Goal: Task Accomplishment & Management: Use online tool/utility

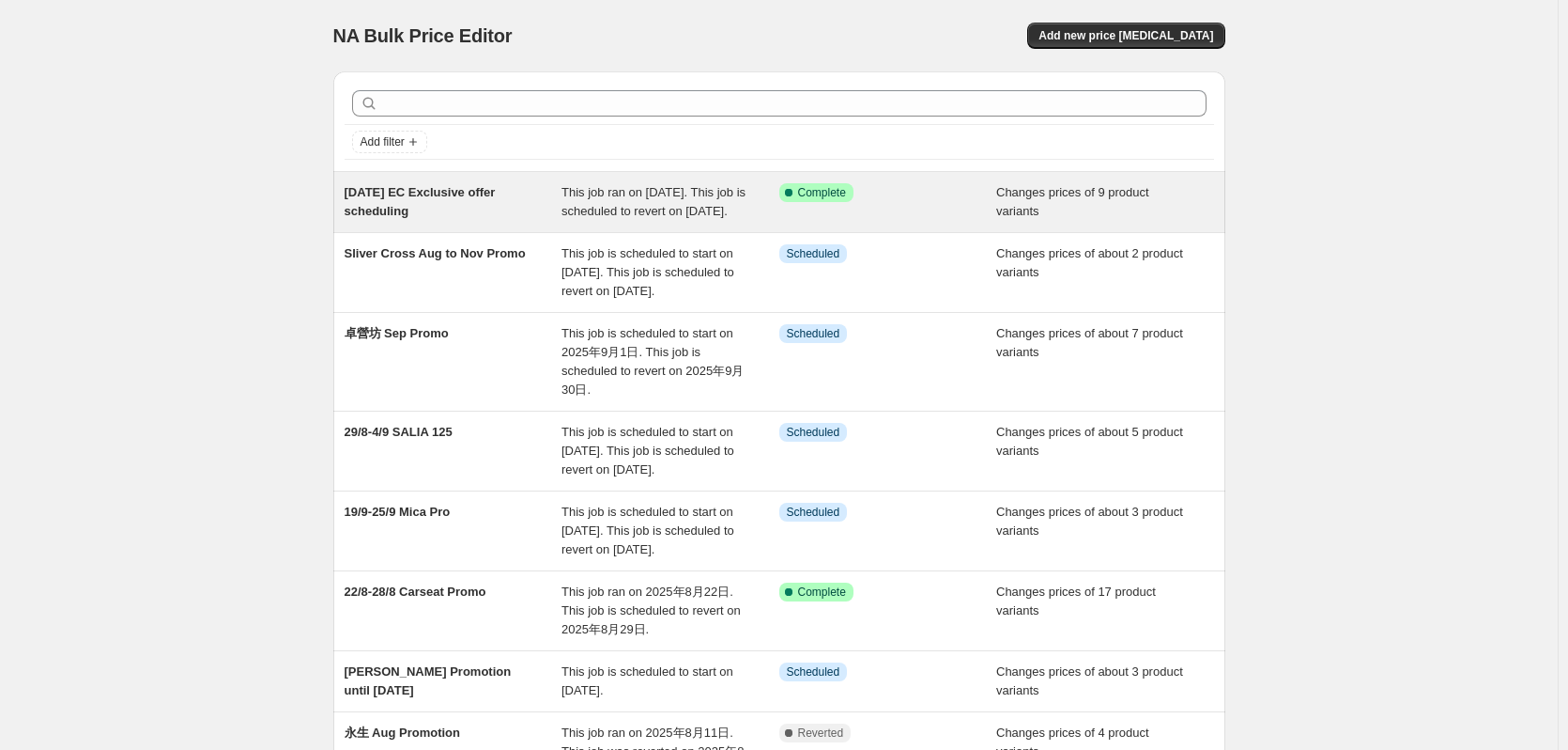
click at [621, 232] on div "[DATE] EC Exclusive offer scheduling This job ran on [DATE]. This job is schedu…" at bounding box center [779, 201] width 892 height 60
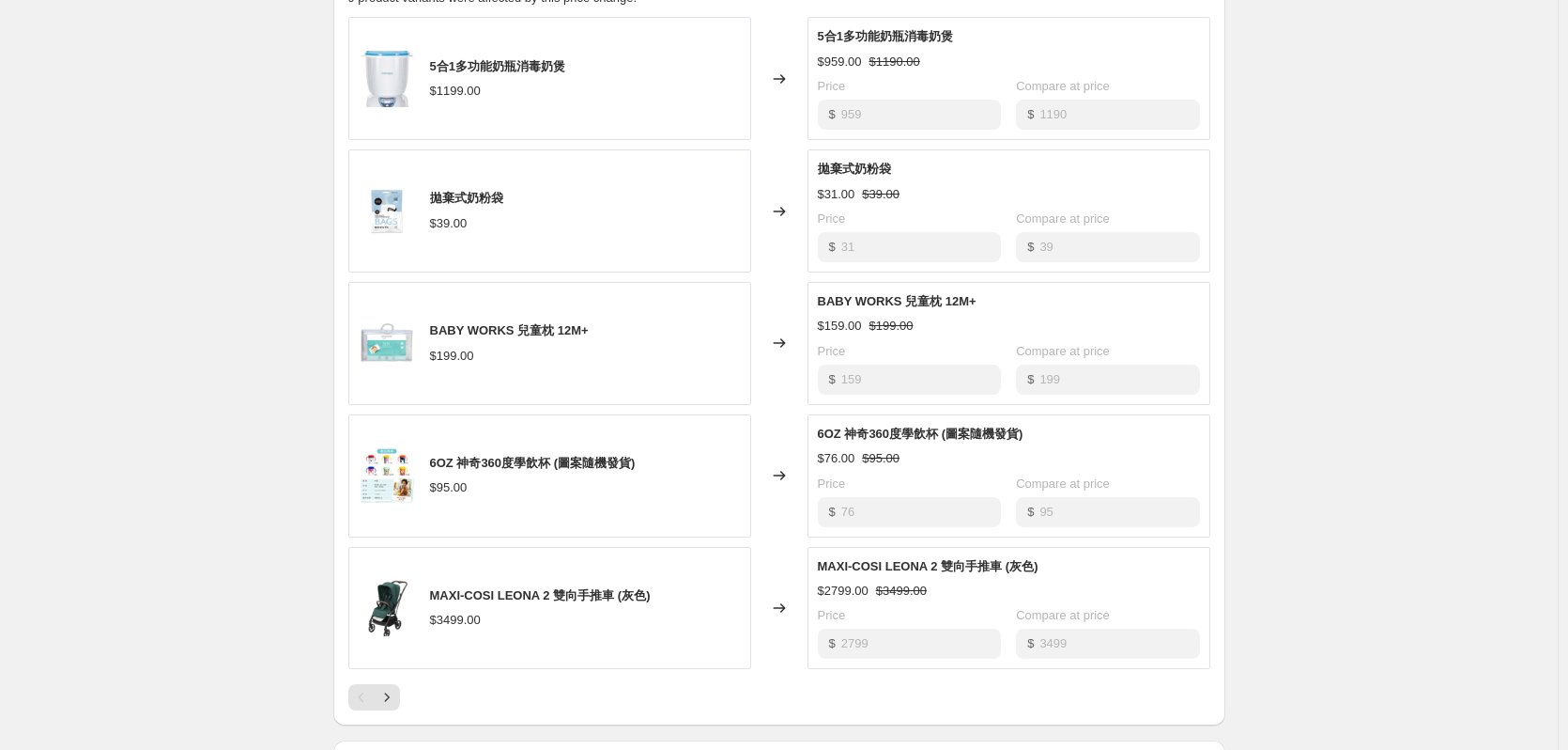
scroll to position [940, 0]
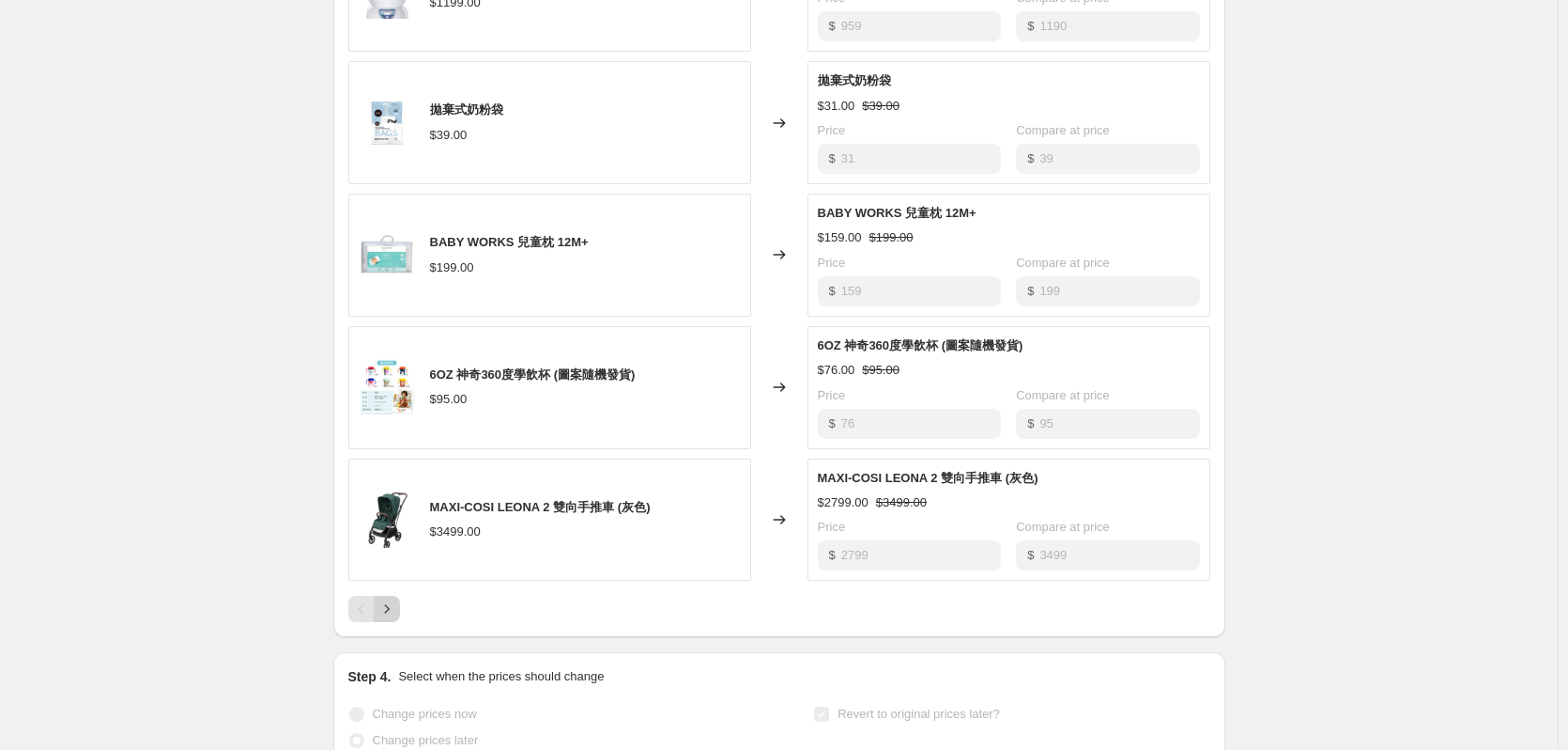
click at [396, 618] on icon "Next" at bounding box center [387, 609] width 19 height 19
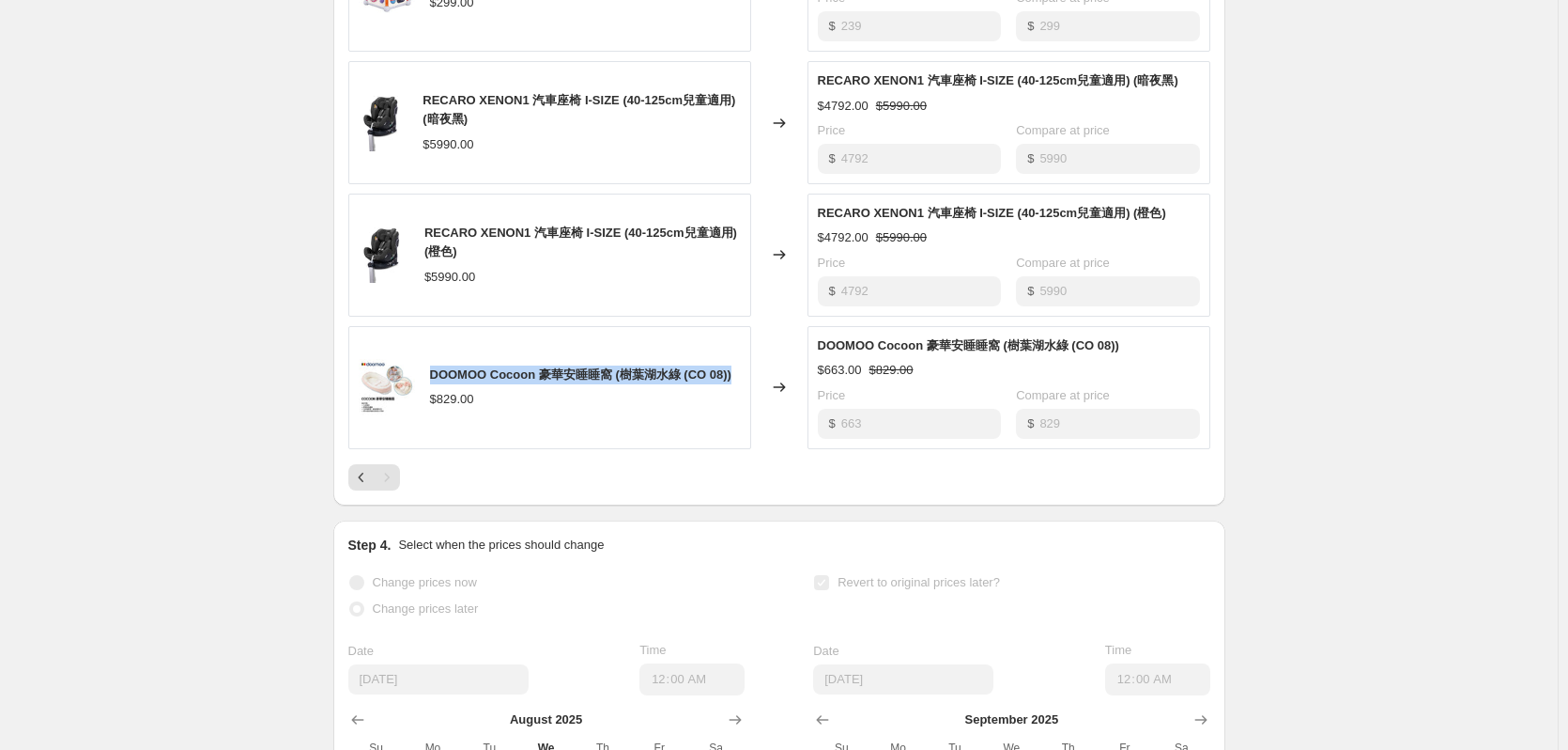
drag, startPoint x: 450, startPoint y: 398, endPoint x: 734, endPoint y: 387, distance: 284.2
click at [734, 387] on div "DOOMOO Cocoon 豪華安睡睡窩 (樹葉湖水綠 (CO 08)) $829.00" at bounding box center [550, 387] width 403 height 123
click at [498, 409] on div "$829.00" at bounding box center [580, 399] width 301 height 19
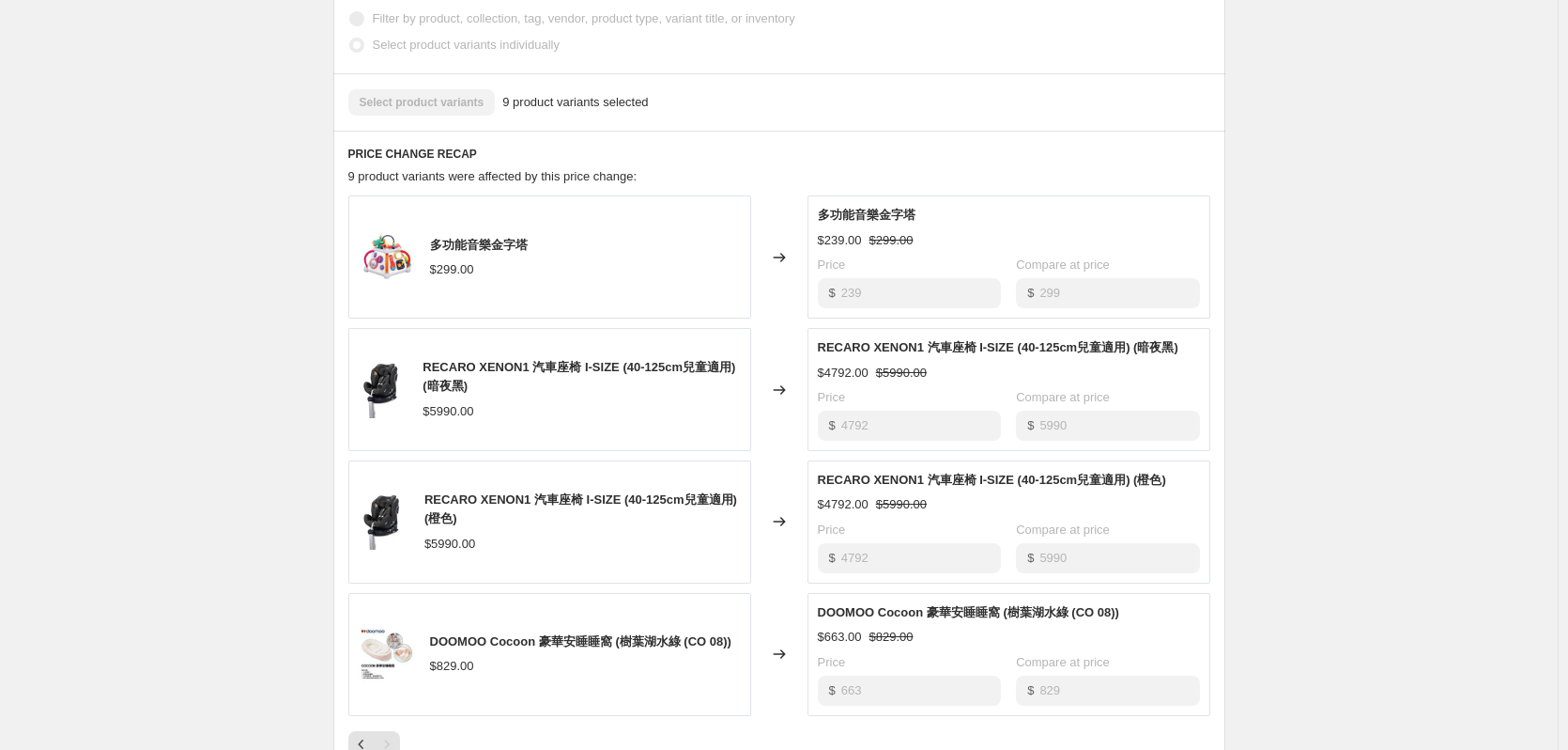
scroll to position [752, 0]
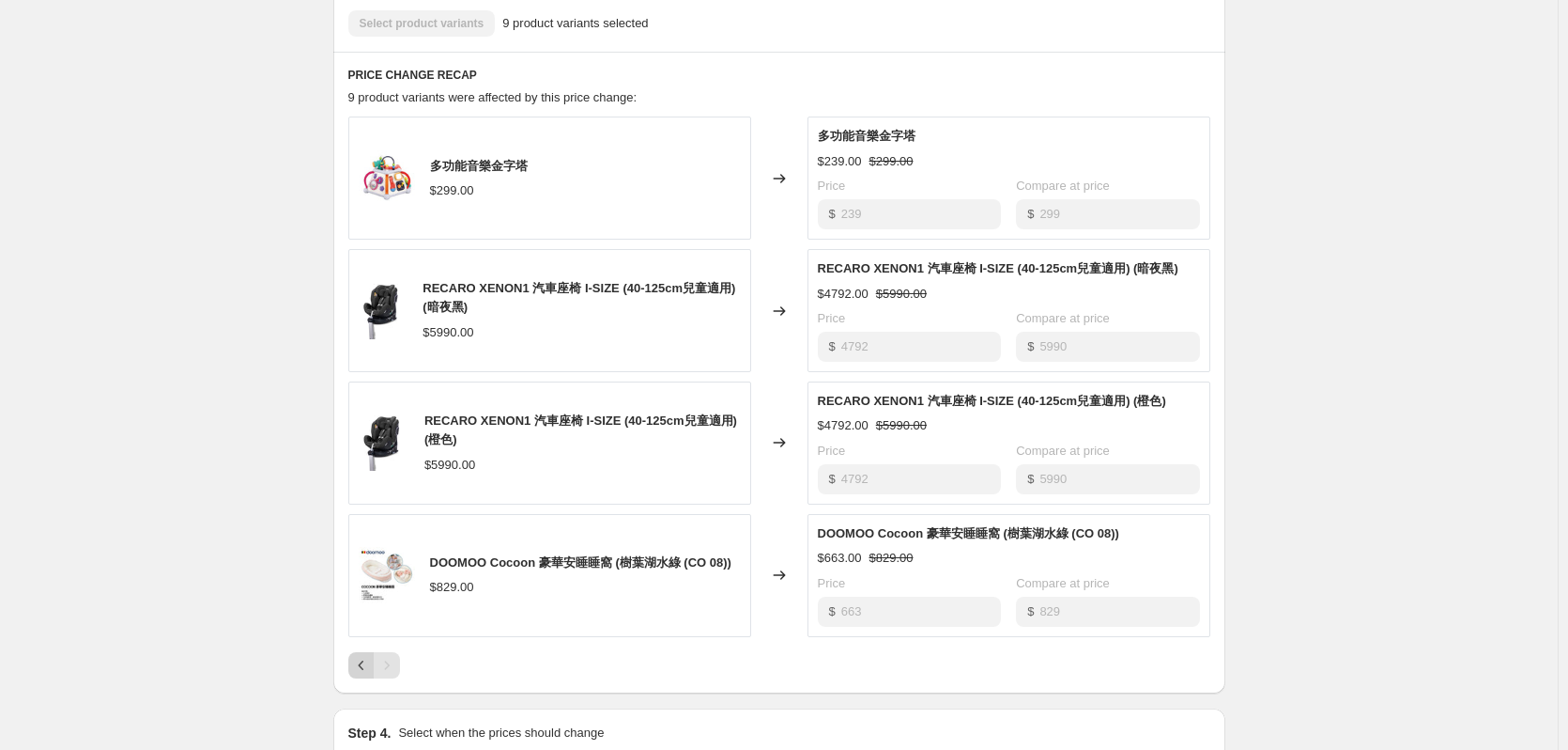
click at [370, 675] on icon "Previous" at bounding box center [362, 665] width 19 height 19
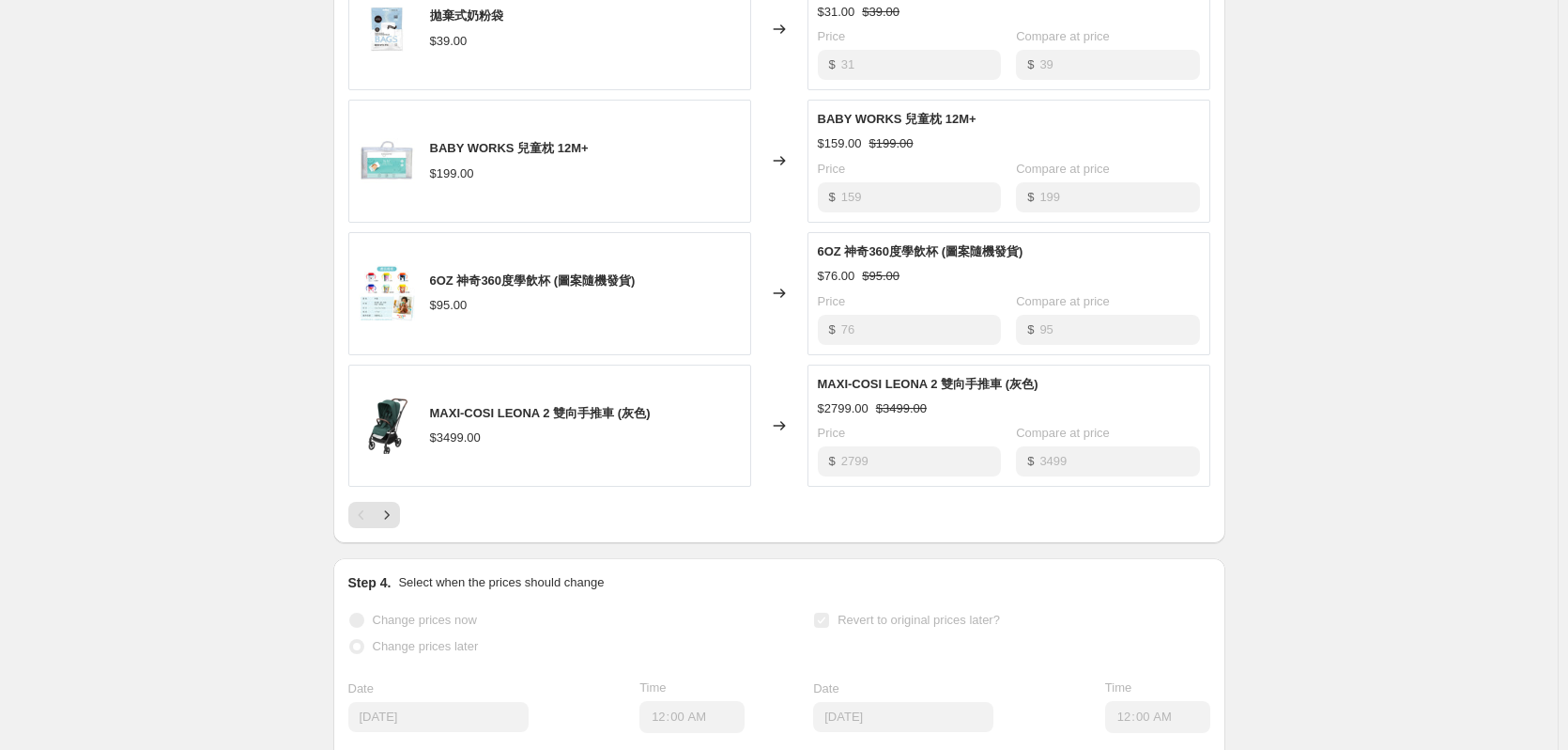
scroll to position [658, 0]
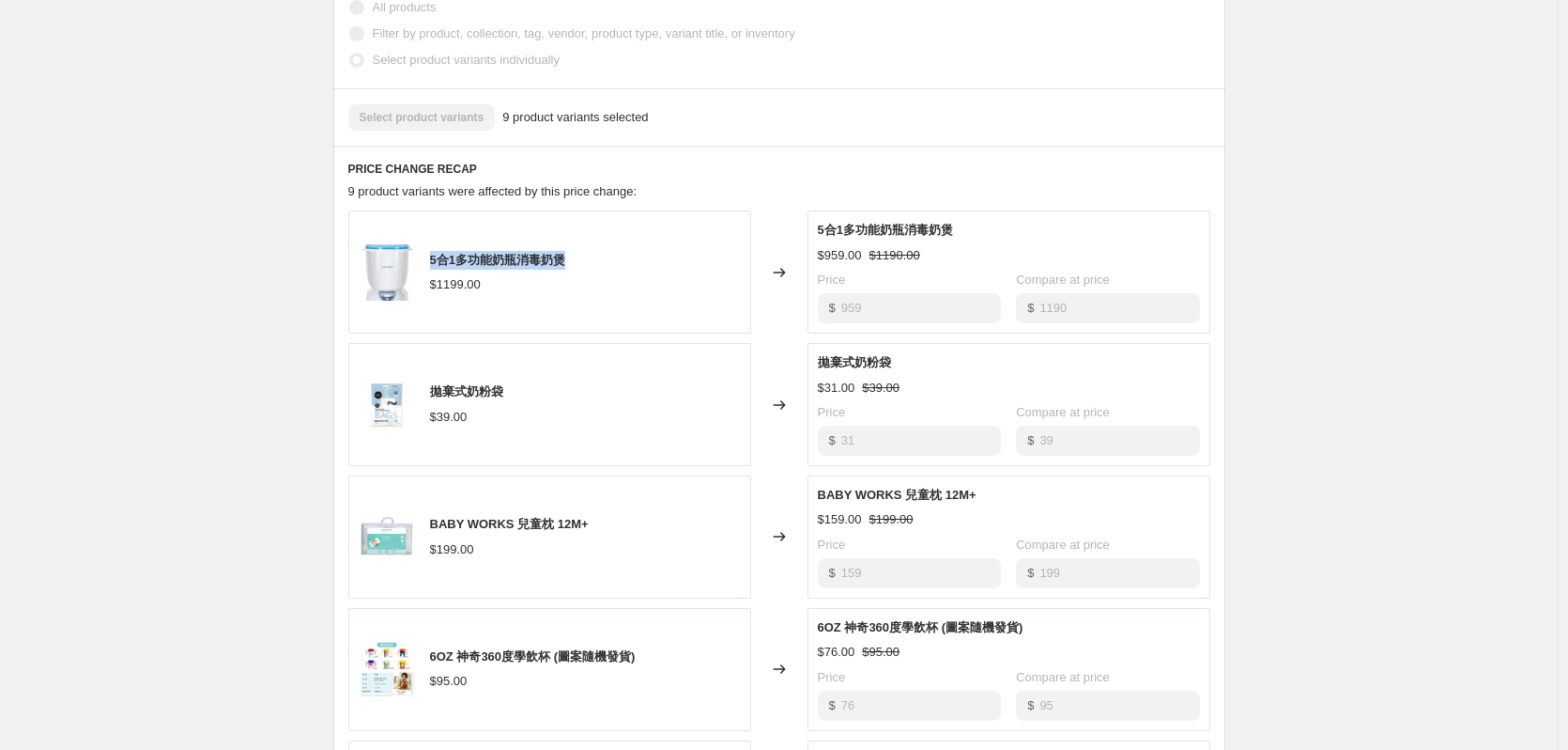
drag, startPoint x: 432, startPoint y: 272, endPoint x: 629, endPoint y: 267, distance: 197.1
click at [629, 267] on div "5合1多功能奶瓶消毒奶煲 $1199.00" at bounding box center [550, 272] width 403 height 123
copy span "5合1多功能奶瓶消毒奶煲"
drag, startPoint x: 525, startPoint y: 397, endPoint x: 433, endPoint y: 402, distance: 92.1
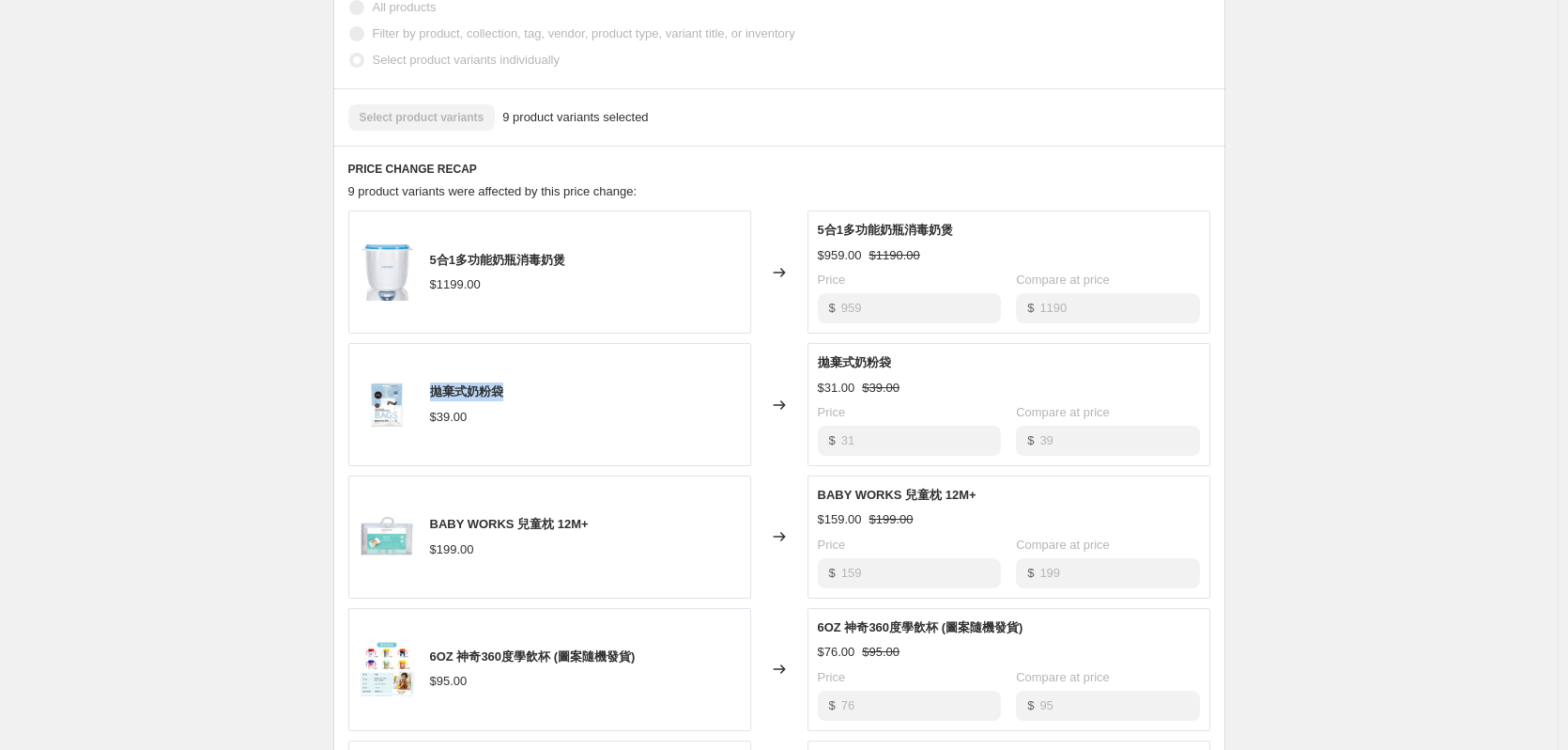
click at [433, 402] on div "拋棄式奶粉袋 $39.00" at bounding box center [550, 404] width 403 height 123
copy span "拋棄式奶粉袋"
drag, startPoint x: 601, startPoint y: 542, endPoint x: 430, endPoint y: 536, distance: 171.1
click at [430, 536] on div "BABY WORKS 兒童枕 12M+ $199.00" at bounding box center [550, 537] width 403 height 123
copy span "BABY WORKS 兒童枕 12M+"
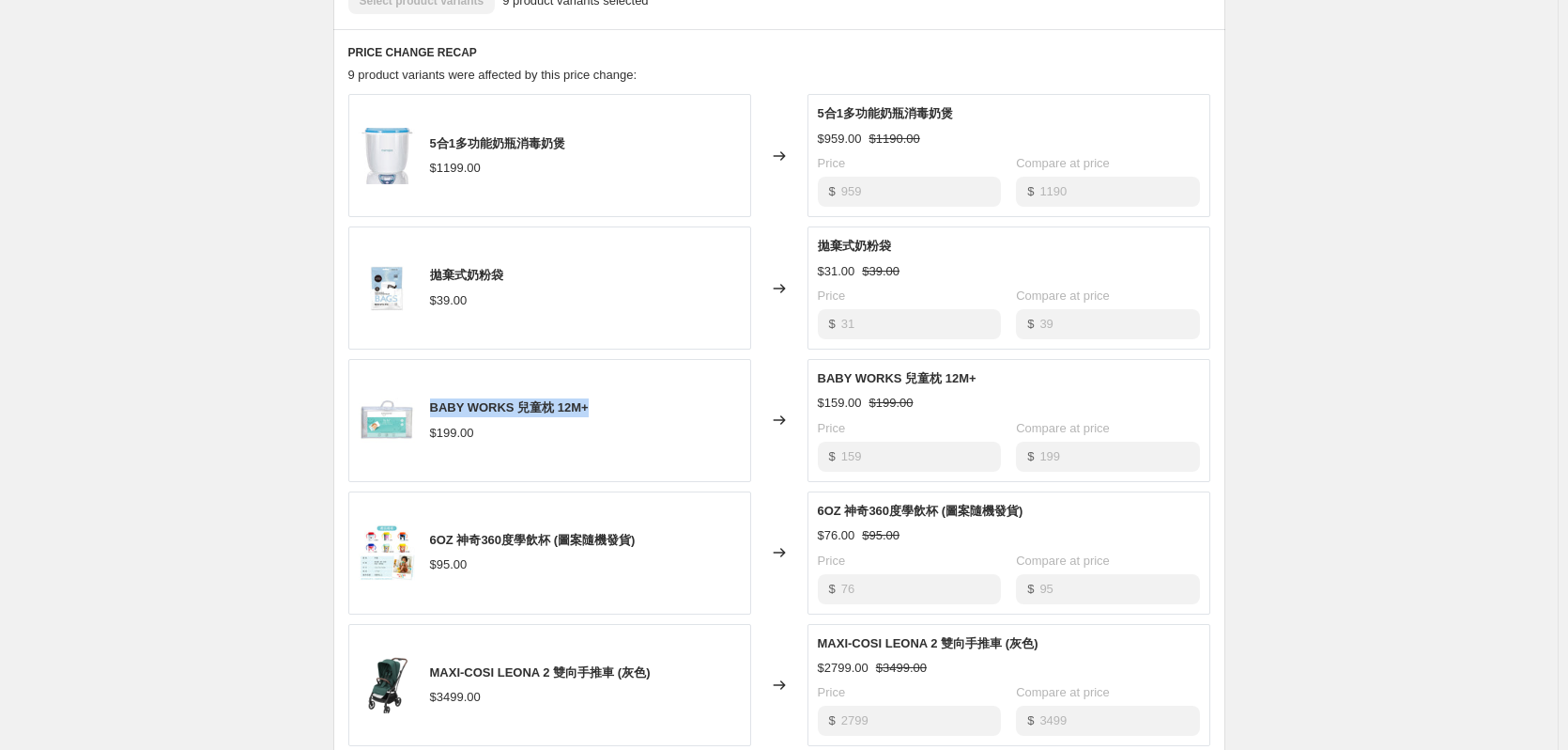
scroll to position [1033, 0]
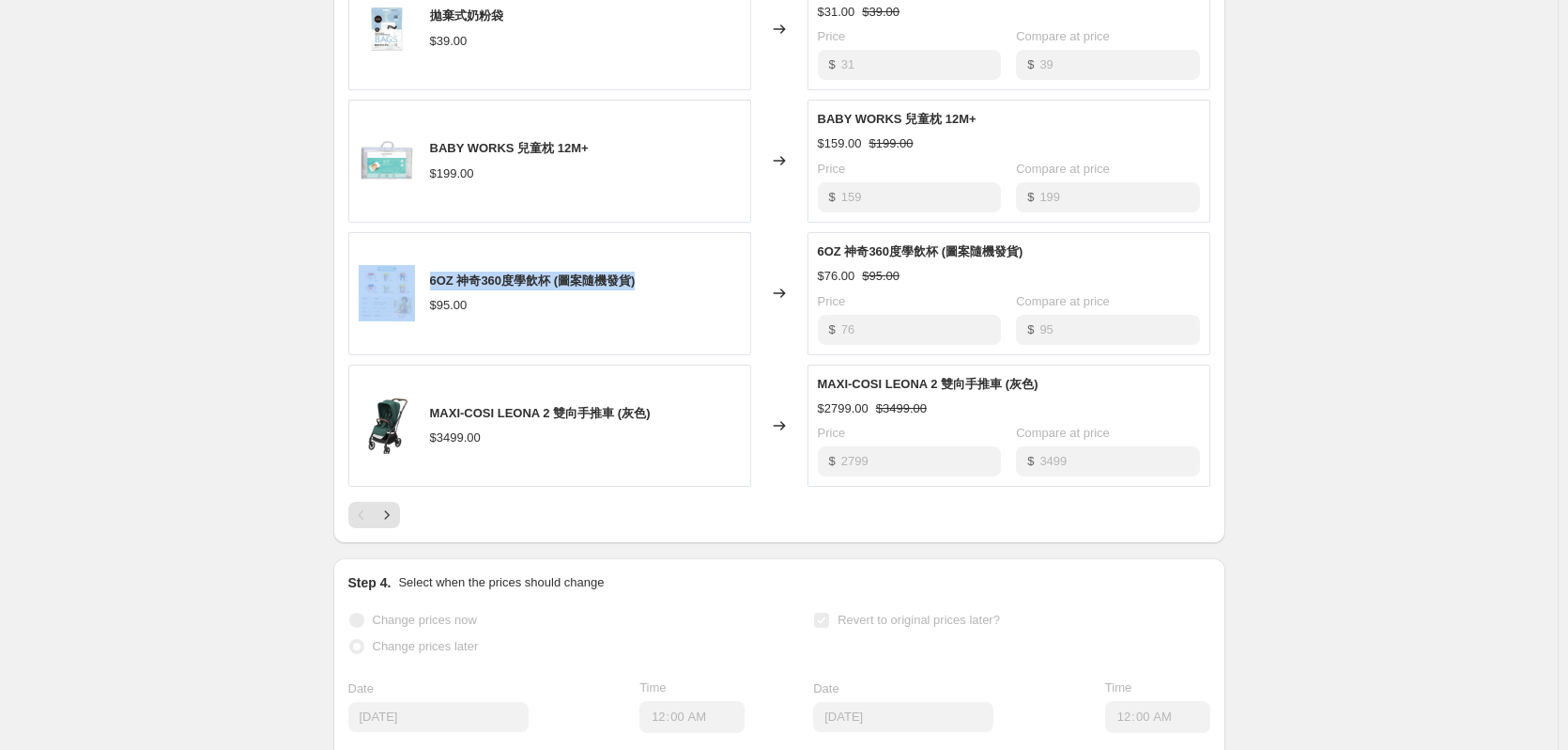
drag, startPoint x: 661, startPoint y: 293, endPoint x: 424, endPoint y: 295, distance: 237.0
click at [424, 295] on div "6OZ 神奇360度學飲杯 (圖案隨機發貨) $95.00" at bounding box center [550, 293] width 403 height 123
copy div "6OZ 神奇360度學飲杯 (圖案隨機發貨)"
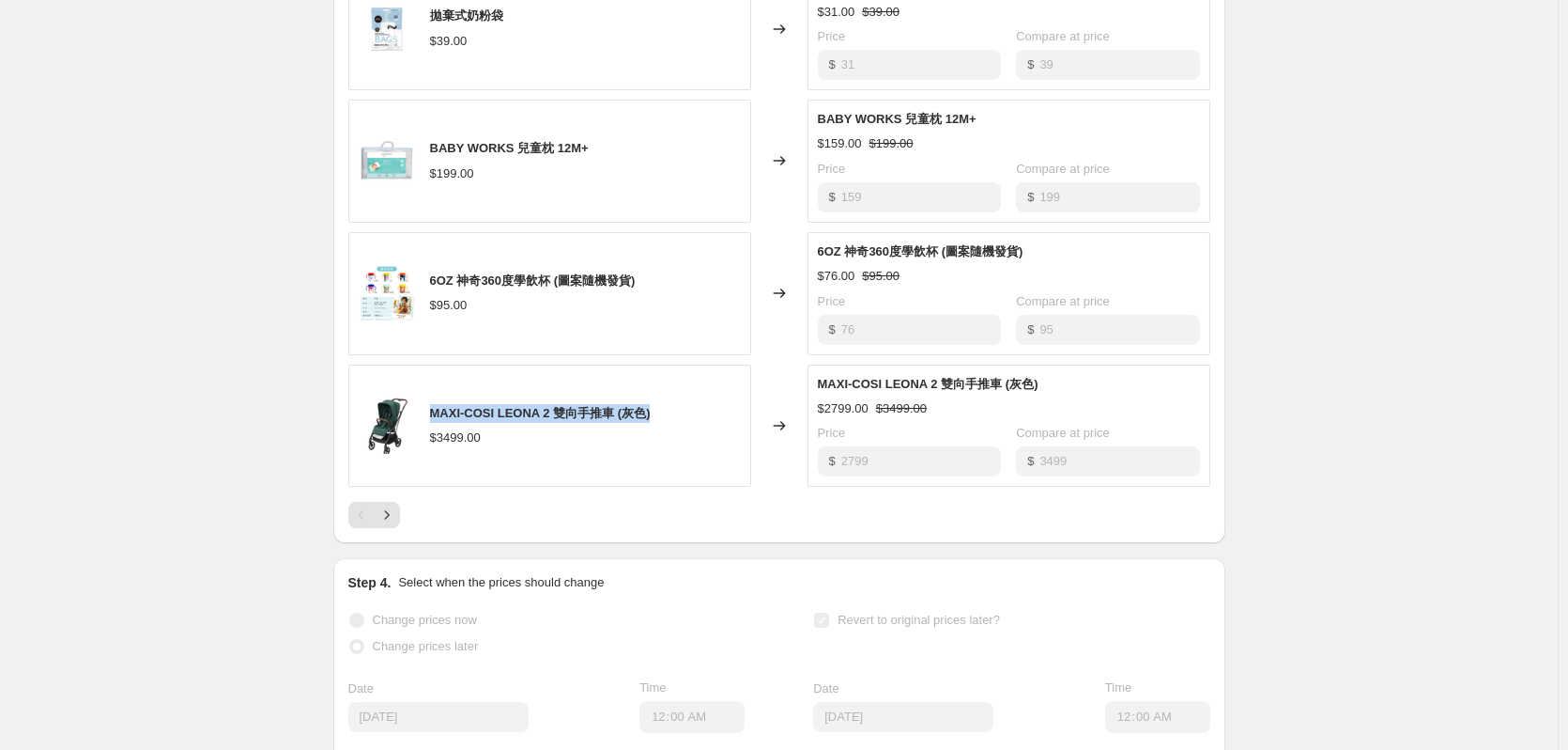
drag, startPoint x: 657, startPoint y: 429, endPoint x: 437, endPoint y: 429, distance: 220.0
click at [437, 429] on div "MAXI-COSI LEONA 2 雙向手推車 (灰色) $3499.00" at bounding box center [550, 425] width 403 height 123
copy span "MAXI-COSI LEONA 2 雙向手推車 (灰色)"
click at [391, 524] on icon "Next" at bounding box center [387, 515] width 19 height 19
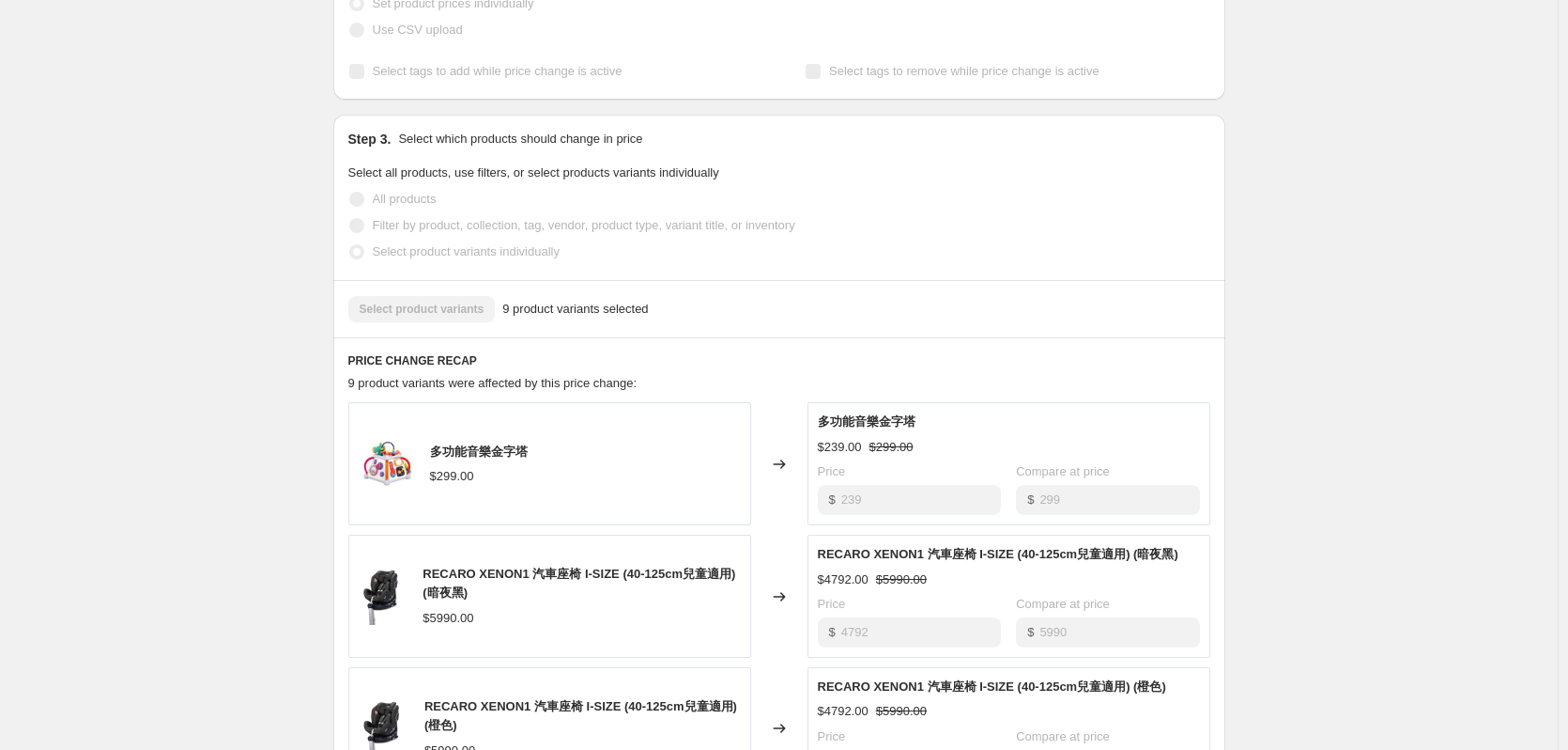
scroll to position [563, 0]
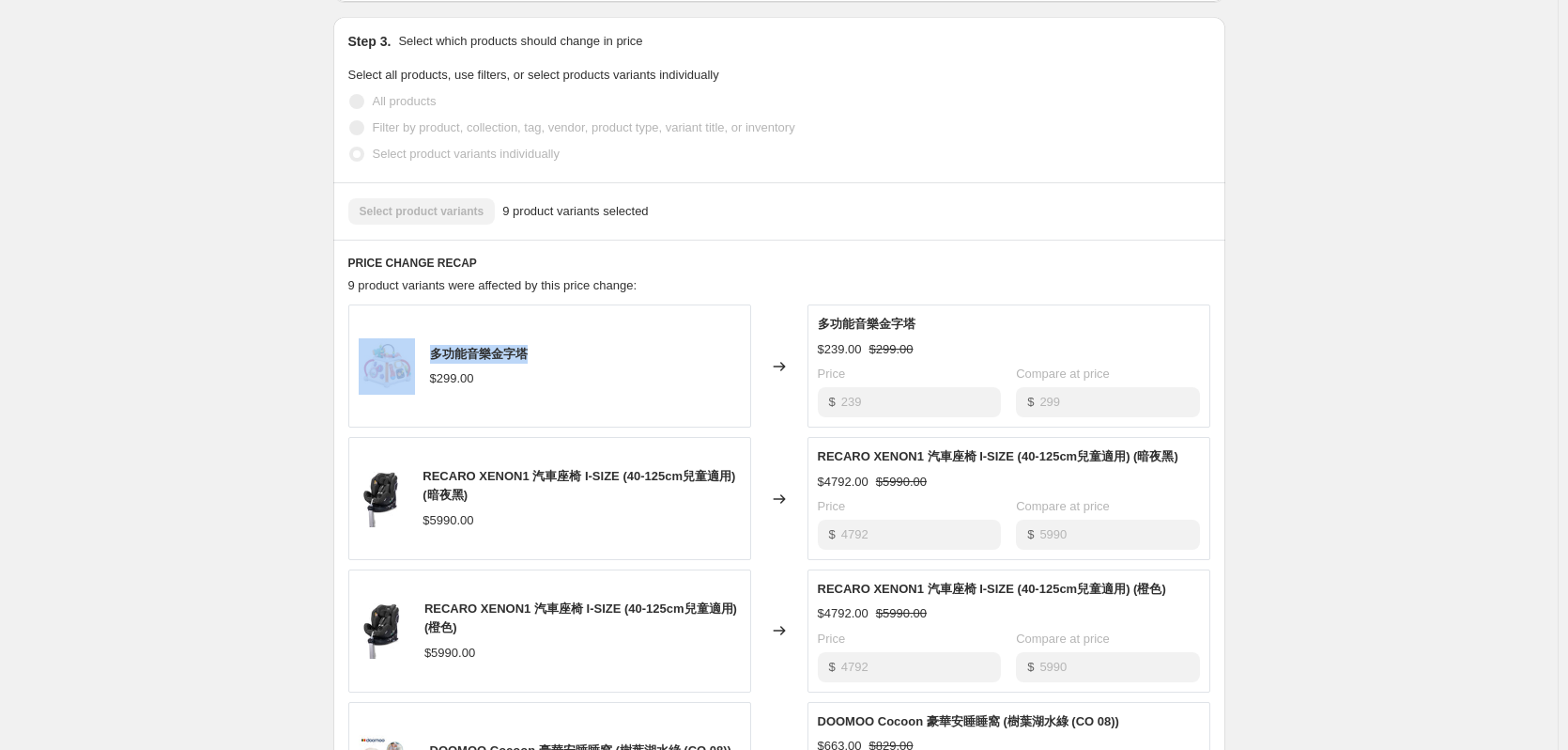
drag, startPoint x: 490, startPoint y: 368, endPoint x: 417, endPoint y: 375, distance: 73.3
click at [417, 375] on div "多功能音樂金字塔 $299.00" at bounding box center [550, 365] width 403 height 123
copy div "多功能音樂金字塔"
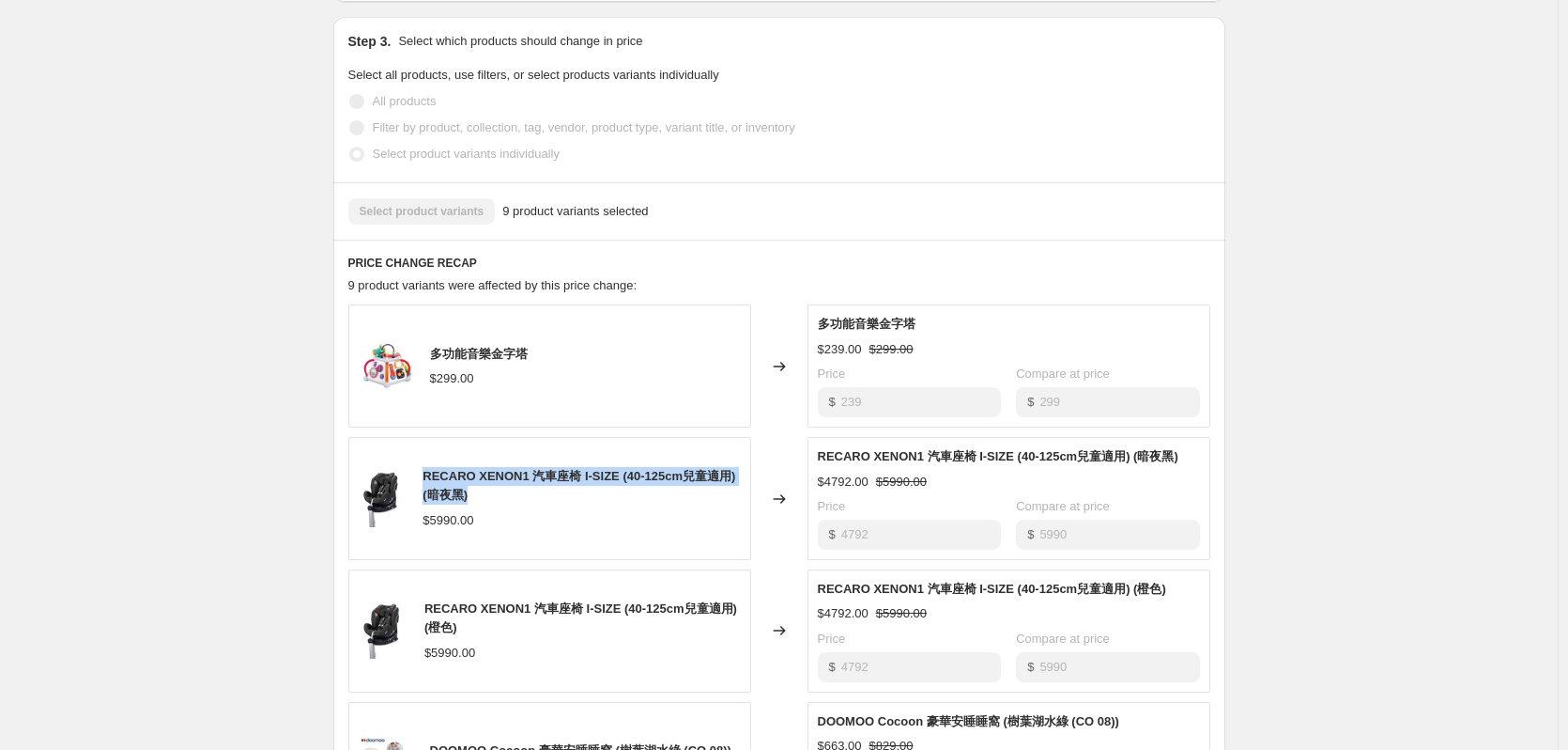
drag, startPoint x: 487, startPoint y: 517, endPoint x: 421, endPoint y: 499, distance: 68.4
click at [421, 499] on div "RECARO XENON1 汽車座椅 I-SIZE (40-125cm兒童適用) (暗夜黑) $5990.00" at bounding box center [550, 497] width 403 height 123
copy span "RECARO XENON1 汽車座椅 I-SIZE (40-125cm兒童適用) (暗夜黑)"
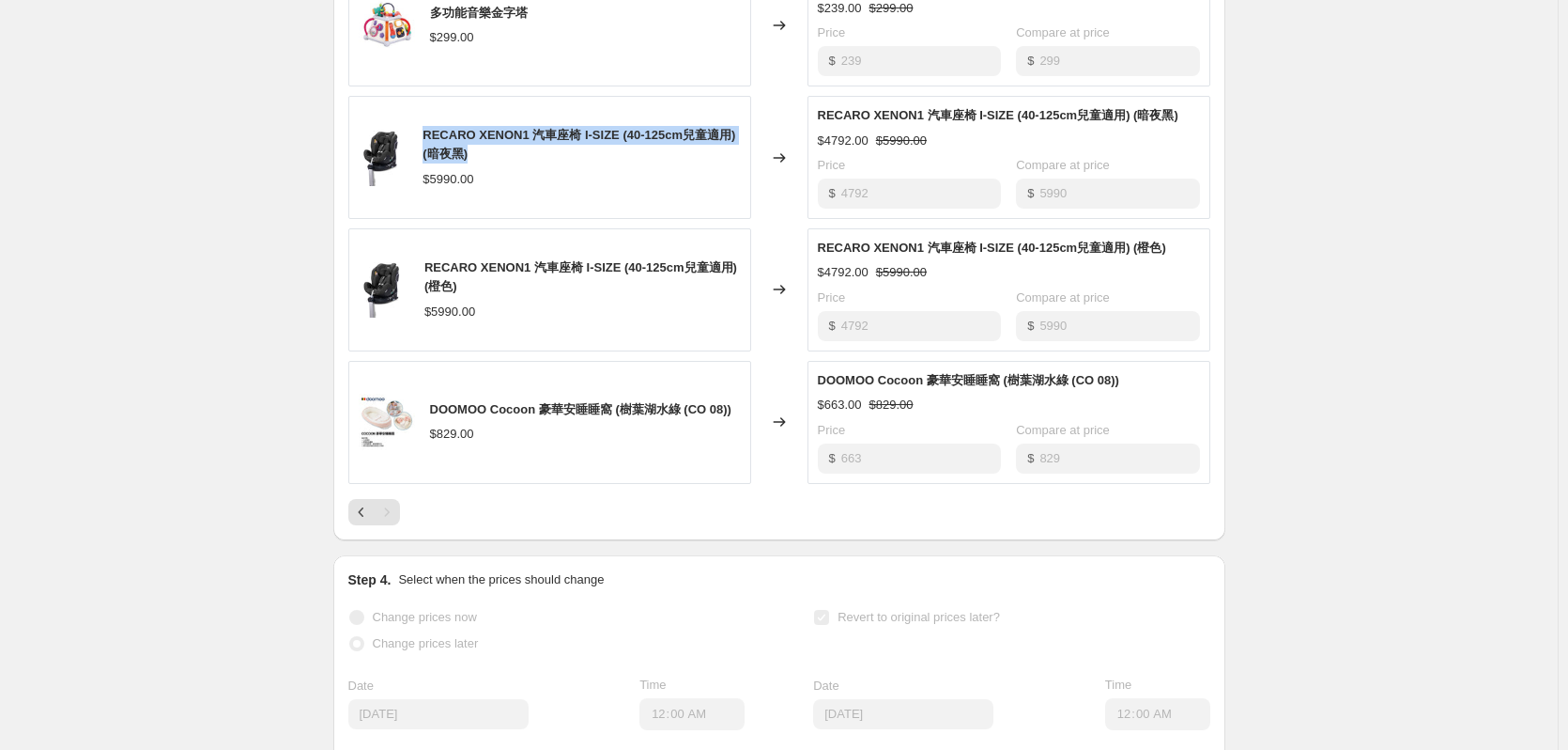
scroll to position [940, 0]
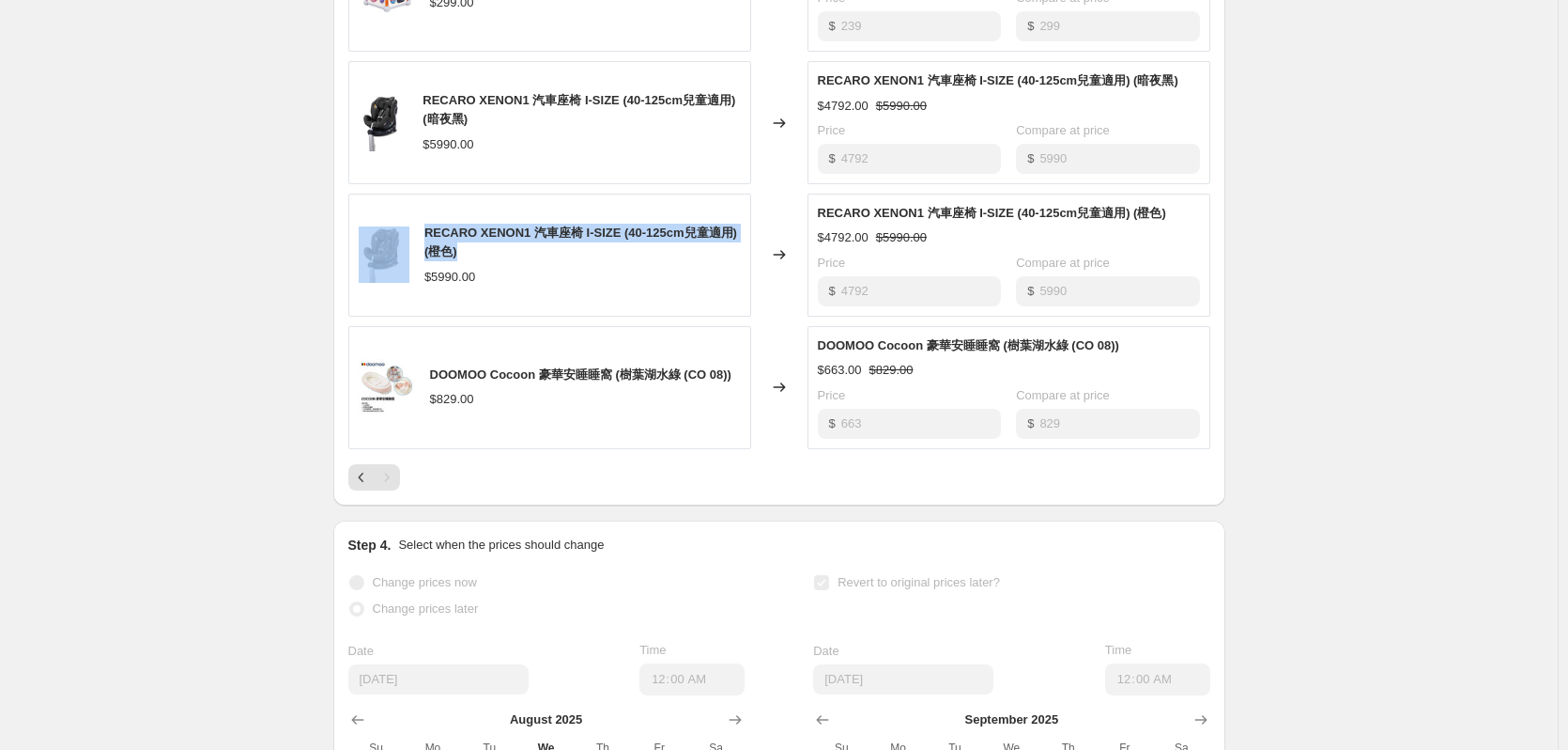
drag, startPoint x: 494, startPoint y: 275, endPoint x: 419, endPoint y: 253, distance: 78.2
click at [419, 253] on div "RECARO XENON1 汽車座椅 I-SIZE (40-125cm兒童適用) (橙色) $5990.00" at bounding box center [550, 254] width 403 height 123
copy div "RECARO XENON1 汽車座椅 I-SIZE (40-125cm兒童適用) (橙色)"
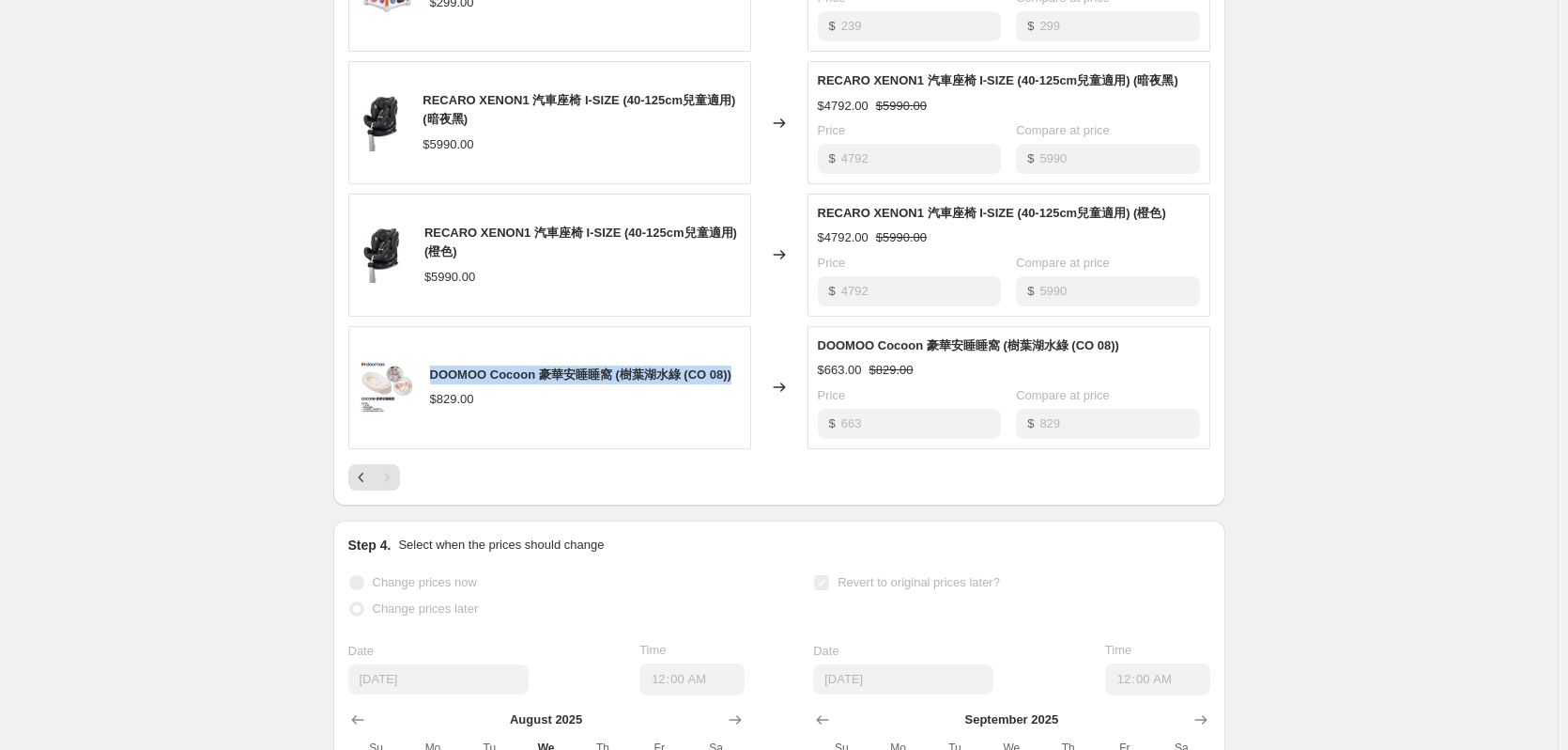
drag, startPoint x: 742, startPoint y: 392, endPoint x: 452, endPoint y: 449, distance: 295.5
click at [435, 384] on div "DOOMOO Cocoon 豪華安睡睡窩 (樹葉湖水綠 (CO 08)) $829.00" at bounding box center [550, 387] width 403 height 123
copy span "DOOMOO Cocoon 豪華安睡睡窩 (樹葉湖水綠 (CO 08))"
click at [357, 487] on icon "Previous" at bounding box center [362, 477] width 19 height 19
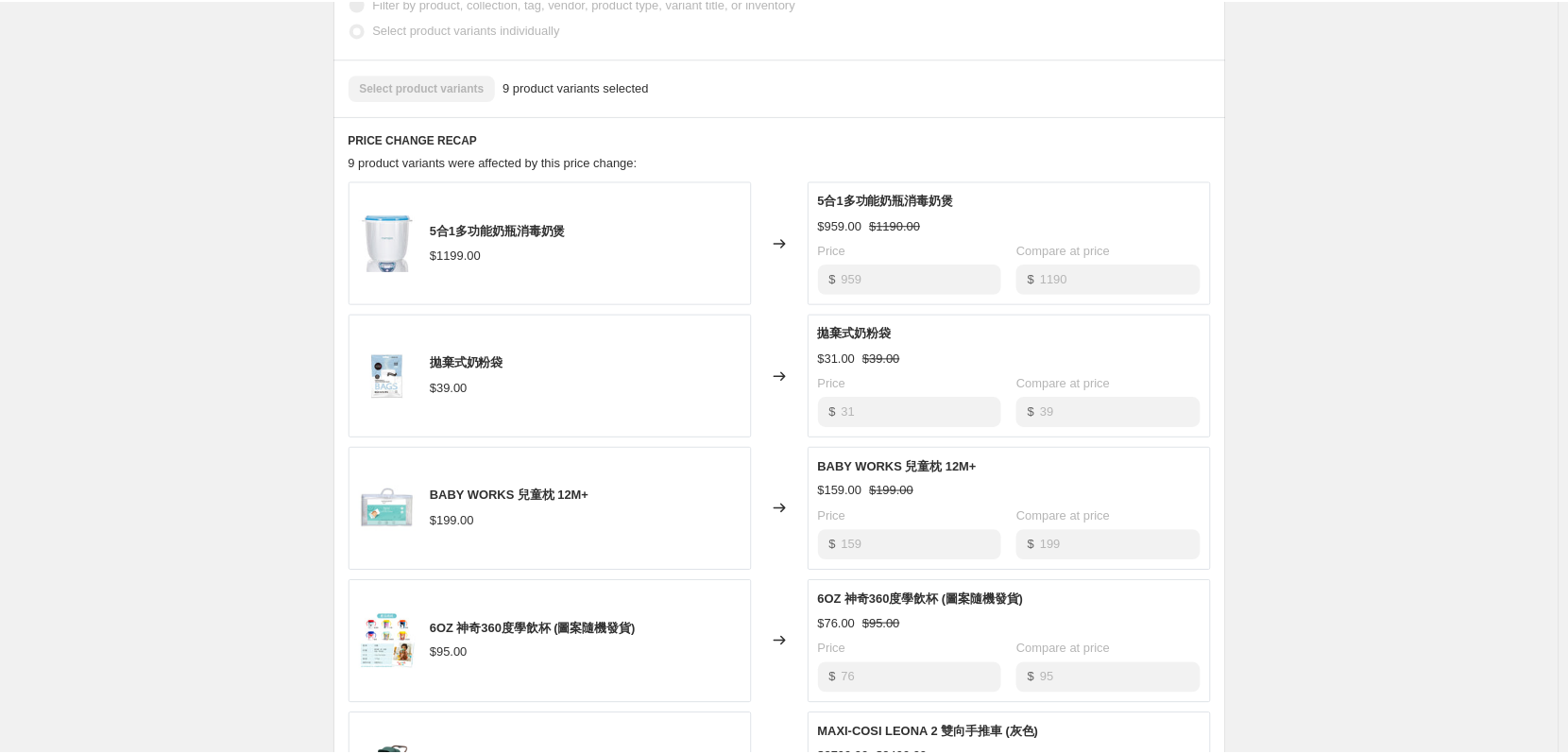
scroll to position [661, 0]
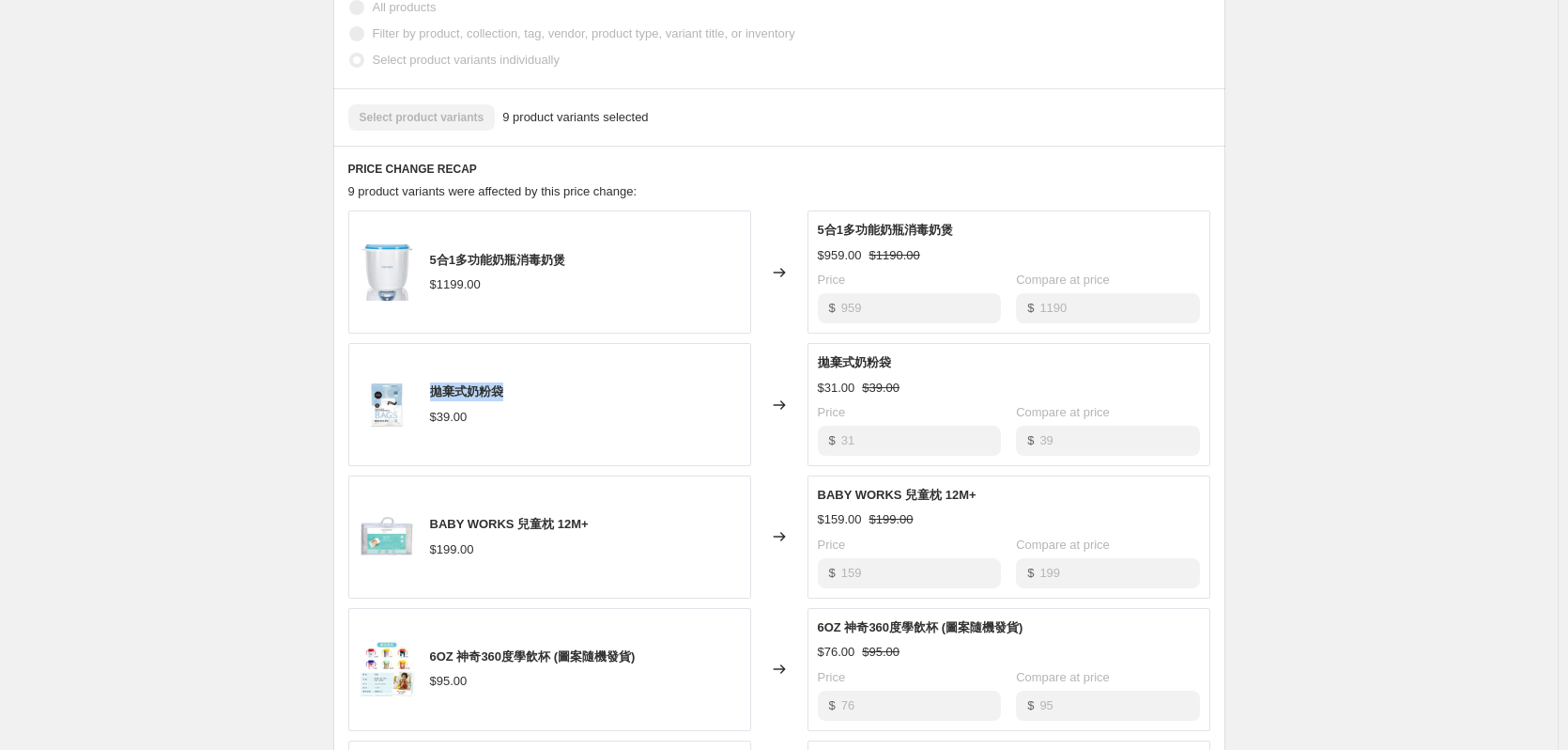
drag, startPoint x: 533, startPoint y: 399, endPoint x: 427, endPoint y: 403, distance: 106.1
click at [427, 403] on div "拋棄式奶粉袋 $39.00" at bounding box center [550, 404] width 403 height 123
